Goal: Find specific page/section: Find specific page/section

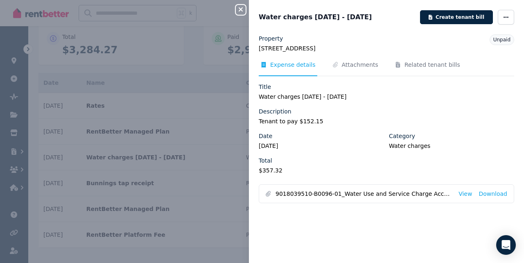
click at [213, 100] on div "Close panel Water charges [DATE] - [DATE] Create tenant bill Property [STREET_A…" at bounding box center [262, 131] width 524 height 263
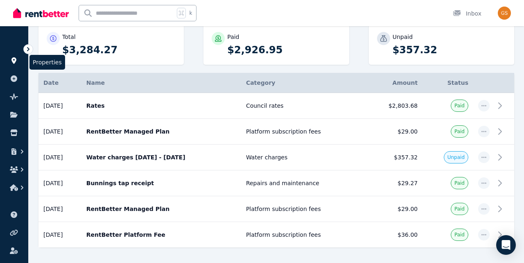
click at [12, 61] on icon at bounding box center [14, 60] width 8 height 7
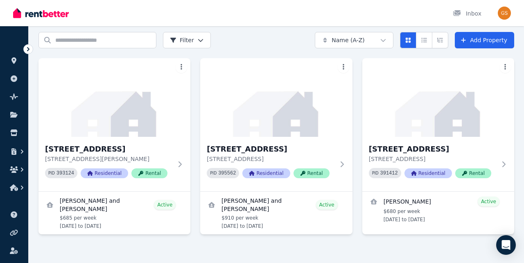
scroll to position [39, 0]
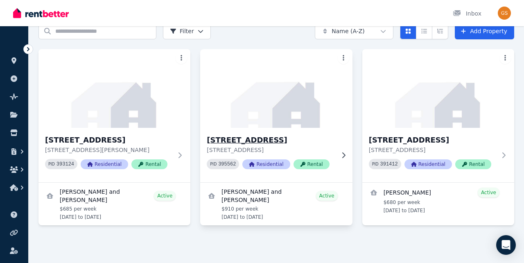
click at [330, 144] on h3 "[STREET_ADDRESS]" at bounding box center [270, 139] width 127 height 11
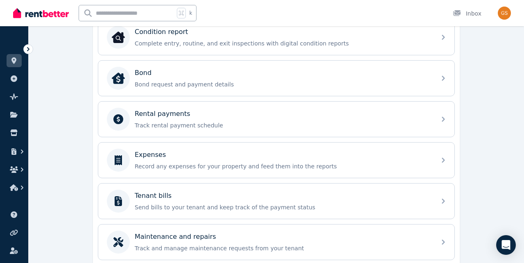
scroll to position [285, 0]
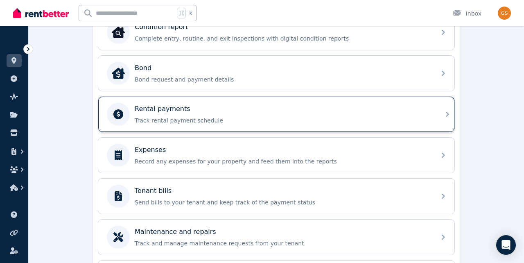
click at [413, 121] on p "Track rental payment schedule" at bounding box center [283, 120] width 296 height 8
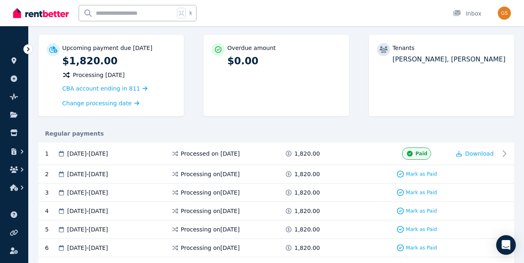
scroll to position [73, 0]
